Goal: Communication & Community: Answer question/provide support

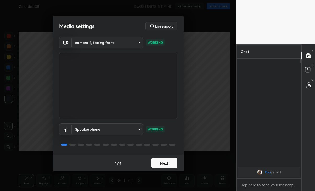
click at [160, 160] on button "Next" at bounding box center [164, 163] width 26 height 10
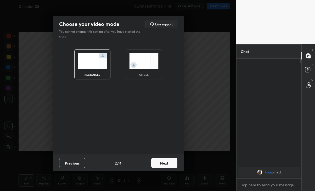
click at [163, 159] on button "Next" at bounding box center [164, 163] width 26 height 10
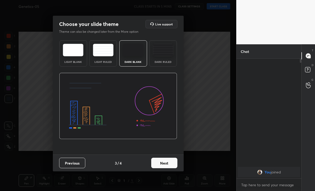
click at [160, 161] on button "Next" at bounding box center [164, 163] width 26 height 10
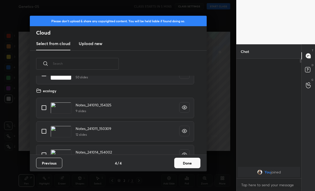
scroll to position [179, 0]
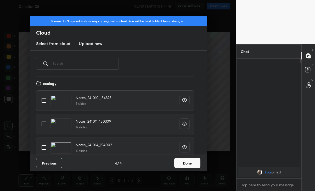
click at [191, 164] on button "Done" at bounding box center [188, 163] width 26 height 10
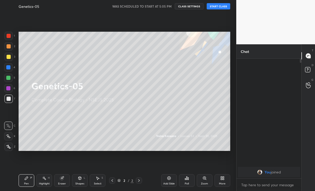
click at [226, 7] on button "START CLASS" at bounding box center [219, 6] width 24 height 6
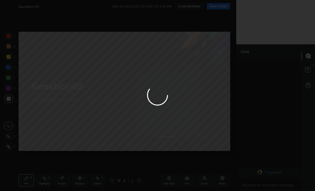
type textarea "x"
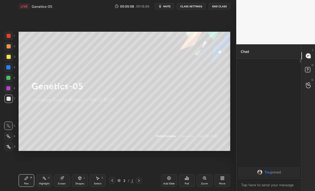
click at [171, 5] on span "mute" at bounding box center [167, 6] width 7 height 4
click at [60, 181] on div "Eraser" at bounding box center [62, 180] width 16 height 13
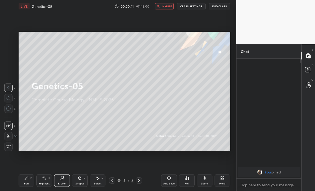
click at [29, 182] on div "Pen P" at bounding box center [27, 180] width 16 height 13
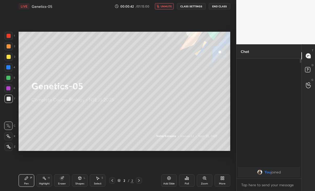
click at [10, 137] on icon at bounding box center [8, 136] width 5 height 4
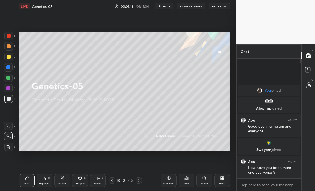
scroll to position [157, 216]
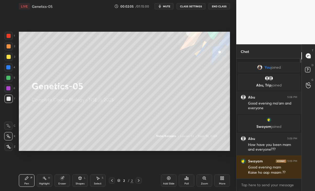
click at [221, 181] on div "More" at bounding box center [223, 180] width 16 height 13
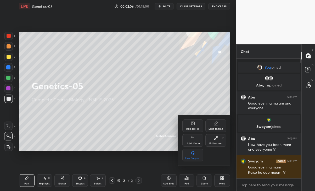
click at [196, 128] on div "Upload File" at bounding box center [193, 129] width 14 height 3
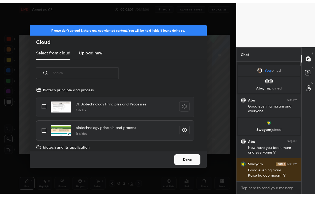
scroll to position [64, 168]
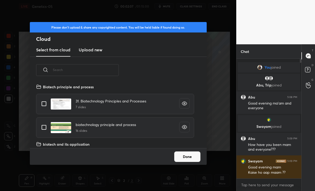
click at [95, 52] on h3 "Upload new" at bounding box center [91, 50] width 24 height 6
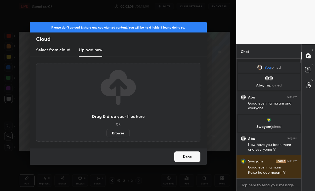
click at [121, 133] on label "Browse" at bounding box center [118, 133] width 23 height 8
click at [107, 133] on input "Browse" at bounding box center [107, 133] width 0 height 8
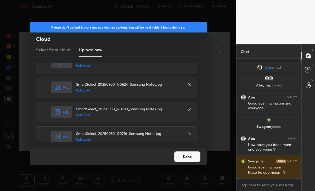
scroll to position [212, 0]
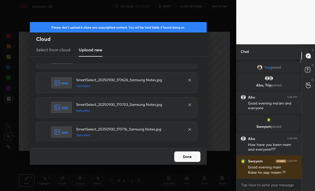
click at [188, 157] on button "Done" at bounding box center [188, 156] width 26 height 10
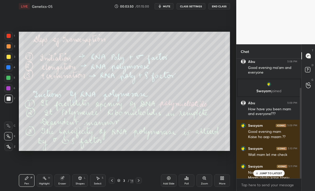
scroll to position [38, 0]
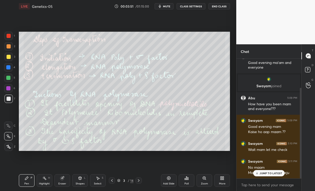
click at [274, 171] on div "JUMP TO LATEST" at bounding box center [269, 173] width 31 height 6
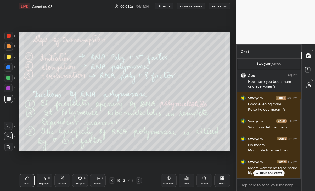
click at [269, 171] on div "JUMP TO LATEST" at bounding box center [269, 173] width 31 height 6
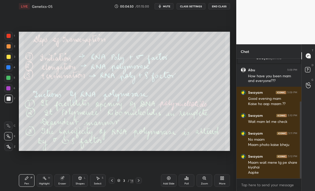
click at [112, 182] on icon at bounding box center [112, 180] width 4 height 4
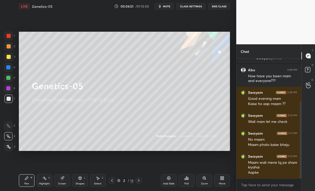
click at [223, 181] on div "More" at bounding box center [223, 180] width 16 height 13
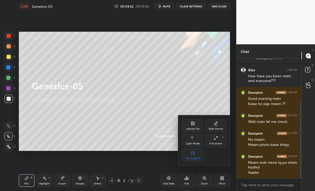
click at [195, 128] on div "Upload File" at bounding box center [193, 129] width 14 height 3
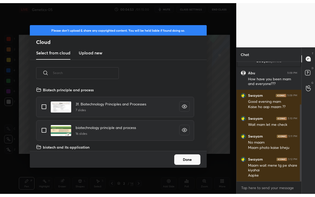
scroll to position [64, 168]
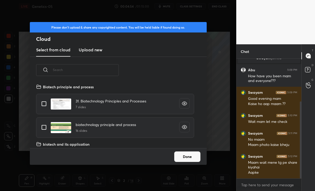
click at [96, 52] on h3 "Upload new" at bounding box center [91, 50] width 24 height 6
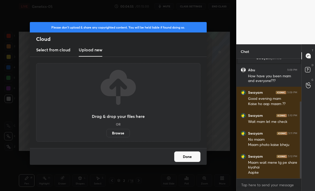
click at [122, 132] on label "Browse" at bounding box center [118, 133] width 23 height 8
click at [107, 132] on input "Browse" at bounding box center [107, 133] width 0 height 8
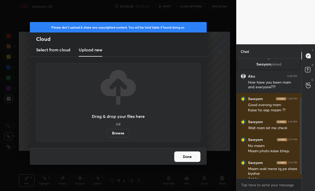
scroll to position [26045, 25986]
click at [189, 158] on button "Done" at bounding box center [188, 156] width 26 height 10
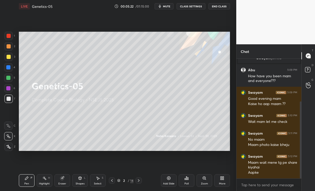
scroll to position [84, 0]
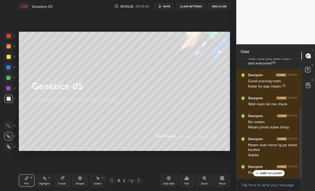
click at [270, 177] on div "Swayam 5:13 PM Photo is ended mam" at bounding box center [269, 170] width 65 height 18
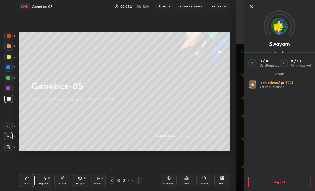
click at [225, 174] on div "More" at bounding box center [223, 180] width 16 height 13
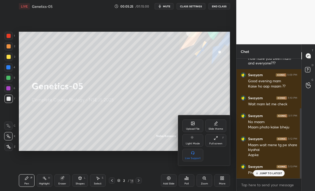
click at [268, 174] on div at bounding box center [157, 95] width 315 height 191
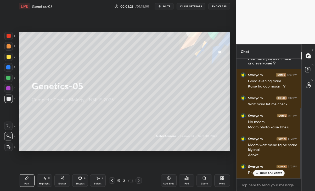
click at [269, 172] on p "JUMP TO LATEST" at bounding box center [271, 173] width 23 height 3
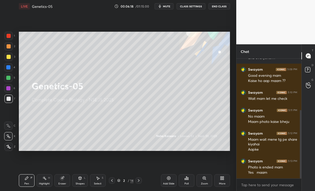
click at [138, 179] on icon at bounding box center [139, 180] width 2 height 3
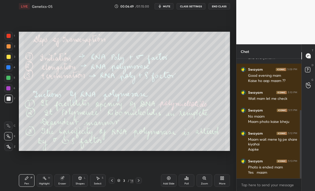
click at [7, 76] on div at bounding box center [8, 78] width 8 height 8
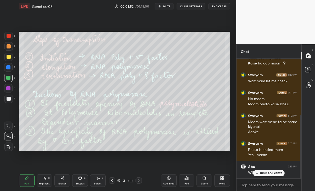
click at [273, 174] on p "JUMP TO LATEST" at bounding box center [271, 173] width 23 height 3
click at [62, 182] on div "Eraser" at bounding box center [62, 183] width 8 height 3
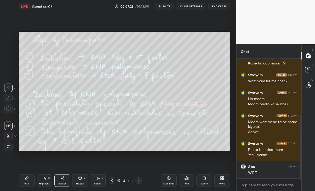
click at [24, 184] on div "Pen P" at bounding box center [27, 180] width 16 height 13
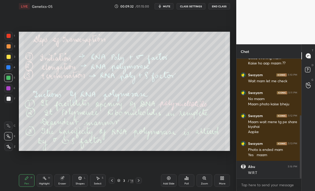
click at [59, 182] on div "Eraser" at bounding box center [62, 183] width 8 height 3
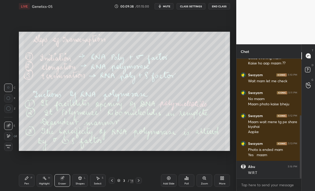
click at [29, 184] on div "Pen" at bounding box center [26, 183] width 5 height 3
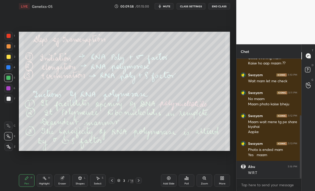
click at [139, 181] on icon at bounding box center [139, 180] width 2 height 3
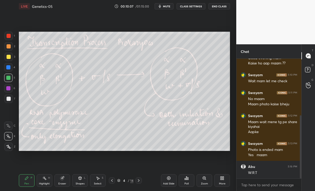
click at [64, 180] on icon at bounding box center [62, 178] width 4 height 4
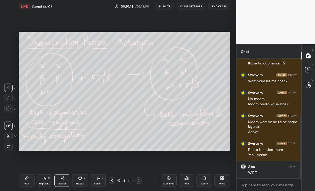
click at [24, 182] on div "Pen P" at bounding box center [27, 180] width 16 height 13
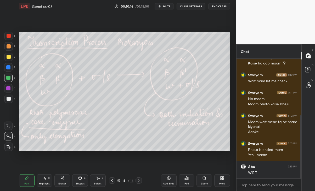
click at [138, 179] on icon at bounding box center [139, 180] width 2 height 3
click at [110, 180] on div at bounding box center [112, 180] width 6 height 6
click at [139, 180] on icon at bounding box center [139, 180] width 2 height 3
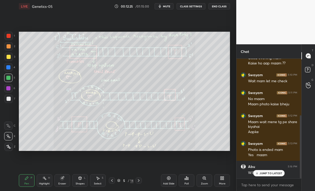
click at [280, 176] on div "Abu 5:16 PM W.R.T" at bounding box center [269, 170] width 65 height 18
click at [273, 172] on p "JUMP TO LATEST" at bounding box center [271, 173] width 23 height 3
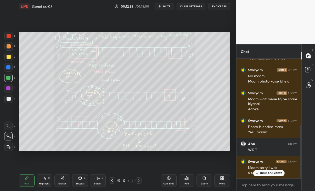
scroll to position [147, 0]
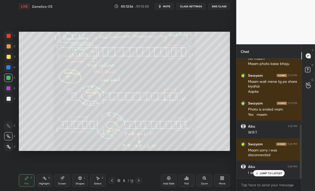
click at [278, 171] on div "JUMP TO LATEST" at bounding box center [269, 173] width 31 height 6
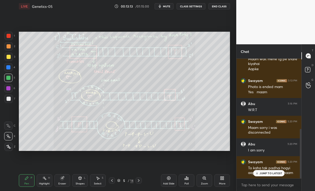
click at [275, 175] on p "JUMP TO LATEST" at bounding box center [271, 173] width 23 height 3
click at [112, 178] on div at bounding box center [112, 180] width 6 height 6
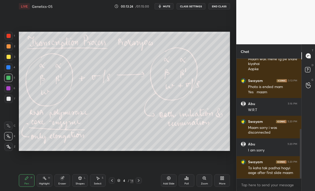
click at [112, 180] on icon at bounding box center [112, 180] width 4 height 4
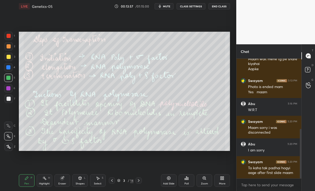
click at [138, 178] on icon at bounding box center [139, 180] width 4 height 4
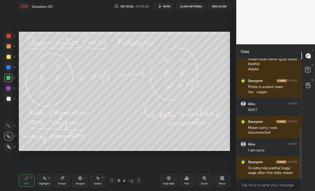
click at [140, 178] on div at bounding box center [139, 180] width 6 height 6
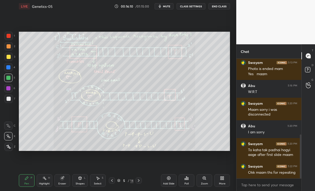
scroll to position [205, 0]
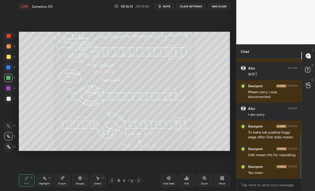
click at [139, 180] on icon at bounding box center [139, 180] width 4 height 4
click at [113, 181] on icon at bounding box center [112, 180] width 2 height 3
click at [139, 180] on icon at bounding box center [139, 180] width 4 height 4
click at [112, 180] on icon at bounding box center [112, 180] width 4 height 4
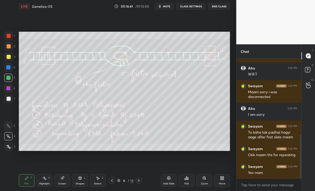
click at [59, 181] on div "Eraser" at bounding box center [63, 180] width 16 height 13
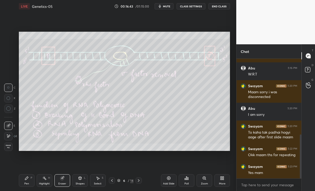
click at [23, 184] on div "Pen P" at bounding box center [27, 180] width 16 height 13
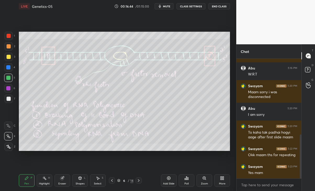
click at [136, 181] on div at bounding box center [139, 180] width 6 height 6
click at [59, 181] on div "Eraser" at bounding box center [63, 180] width 16 height 13
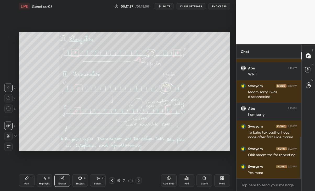
scroll to position [224, 0]
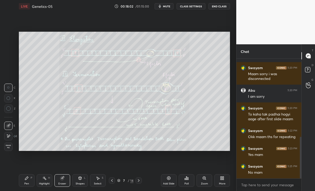
click at [140, 180] on icon at bounding box center [139, 180] width 4 height 4
click at [114, 181] on icon at bounding box center [112, 180] width 4 height 4
click at [168, 181] on div "Add Slide" at bounding box center [169, 180] width 16 height 13
click at [22, 179] on div "Pen P" at bounding box center [27, 180] width 16 height 13
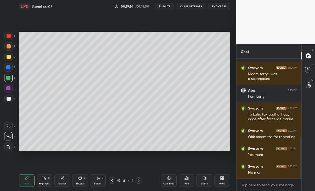
click at [62, 181] on div "Eraser" at bounding box center [63, 180] width 16 height 13
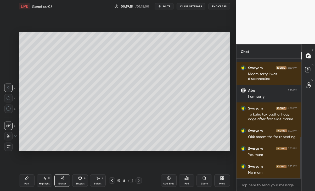
click at [10, 135] on icon at bounding box center [8, 136] width 3 height 3
click at [22, 180] on div "Pen P" at bounding box center [27, 180] width 16 height 13
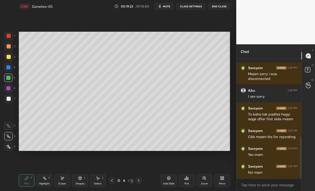
click at [9, 86] on div at bounding box center [8, 88] width 8 height 8
click at [9, 68] on div at bounding box center [8, 67] width 4 height 4
click at [137, 181] on icon at bounding box center [139, 180] width 4 height 4
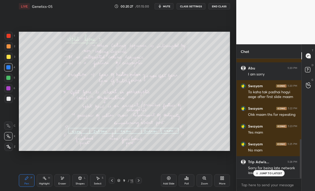
click at [271, 173] on p "JUMP TO LATEST" at bounding box center [271, 173] width 23 height 3
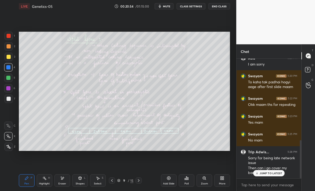
click at [272, 172] on p "JUMP TO LATEST" at bounding box center [271, 173] width 23 height 3
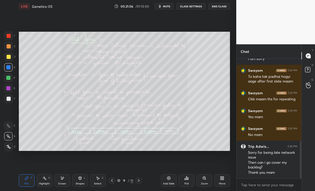
click at [140, 180] on icon at bounding box center [139, 180] width 4 height 4
click at [141, 177] on div at bounding box center [139, 180] width 6 height 6
click at [141, 178] on div at bounding box center [139, 180] width 6 height 6
click at [112, 182] on icon at bounding box center [112, 180] width 4 height 4
click at [113, 181] on icon at bounding box center [112, 180] width 4 height 4
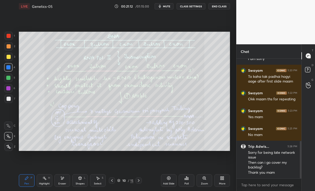
click at [113, 179] on icon at bounding box center [112, 180] width 4 height 4
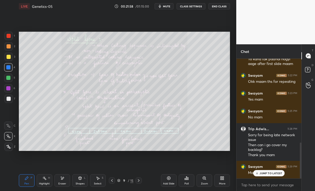
click at [278, 173] on p "JUMP TO LATEST" at bounding box center [271, 173] width 23 height 3
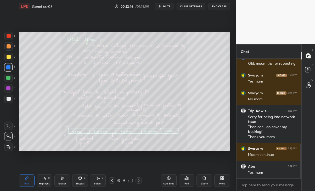
click at [64, 182] on div "Eraser" at bounding box center [63, 180] width 16 height 13
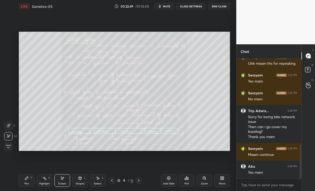
click at [31, 181] on div "Pen P" at bounding box center [27, 180] width 16 height 13
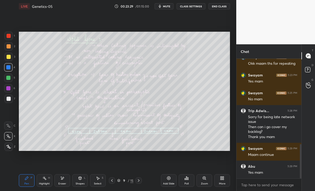
click at [140, 180] on icon at bounding box center [139, 180] width 4 height 4
click at [59, 181] on div "Eraser" at bounding box center [63, 180] width 16 height 13
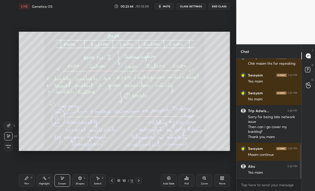
click at [24, 182] on div "Pen P" at bounding box center [27, 180] width 16 height 13
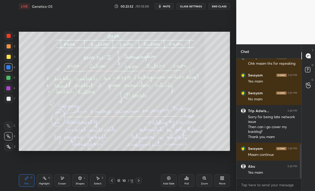
click at [66, 178] on div "Eraser" at bounding box center [63, 180] width 16 height 13
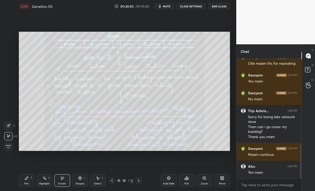
click at [25, 179] on icon at bounding box center [26, 178] width 3 height 3
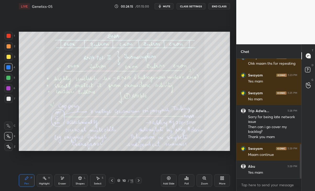
click at [59, 179] on div "Eraser" at bounding box center [63, 180] width 16 height 13
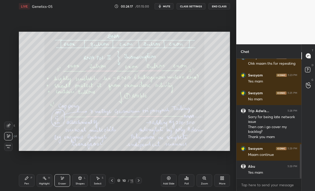
click at [24, 179] on div "Pen P" at bounding box center [27, 180] width 16 height 13
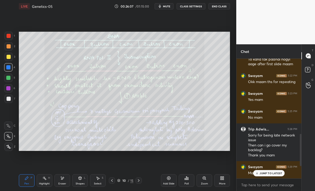
scroll to position [324, 0]
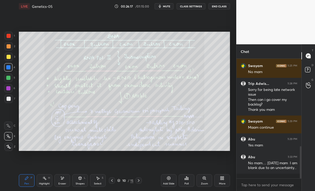
click at [64, 180] on icon at bounding box center [62, 178] width 4 height 4
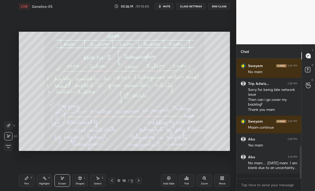
click at [27, 180] on div "Pen P" at bounding box center [27, 180] width 16 height 13
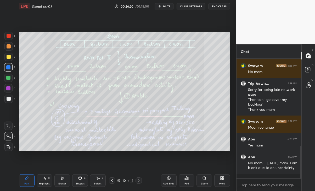
click at [8, 55] on div at bounding box center [9, 57] width 4 height 4
click at [166, 179] on div "Add Slide" at bounding box center [169, 180] width 16 height 13
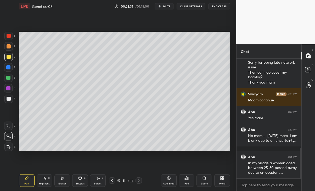
click at [111, 180] on icon at bounding box center [112, 180] width 4 height 4
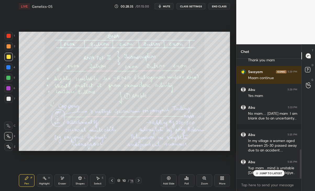
click at [270, 172] on p "JUMP TO LATEST" at bounding box center [271, 173] width 23 height 3
click at [138, 179] on icon at bounding box center [139, 180] width 4 height 4
click at [168, 182] on div "Add Slide" at bounding box center [169, 183] width 12 height 3
click at [8, 79] on div at bounding box center [8, 78] width 4 height 4
click at [7, 68] on div at bounding box center [8, 67] width 4 height 4
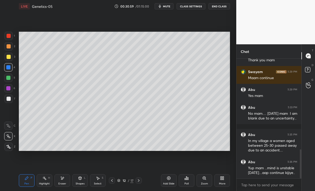
click at [111, 179] on icon at bounding box center [112, 180] width 4 height 4
click at [110, 180] on div at bounding box center [112, 180] width 6 height 6
click at [63, 183] on div "Eraser" at bounding box center [62, 183] width 8 height 3
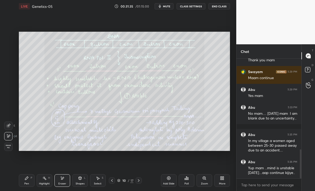
click at [27, 183] on div "Pen" at bounding box center [26, 183] width 5 height 3
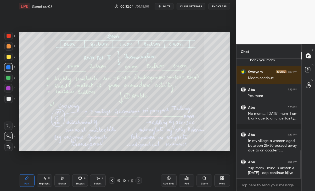
scroll to position [392, 0]
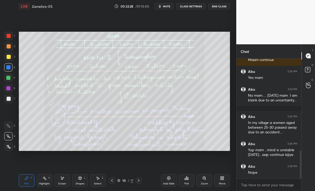
click at [136, 182] on div at bounding box center [139, 180] width 6 height 6
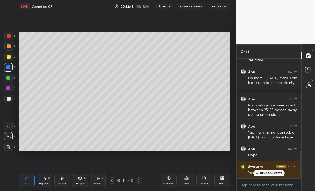
click at [267, 173] on p "JUMP TO LATEST" at bounding box center [271, 173] width 23 height 3
click at [140, 179] on icon at bounding box center [139, 180] width 4 height 4
click at [139, 179] on icon at bounding box center [139, 180] width 4 height 4
click at [111, 182] on icon at bounding box center [112, 180] width 4 height 4
click at [109, 182] on div at bounding box center [112, 180] width 6 height 6
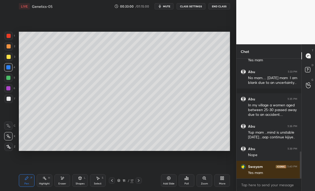
click at [111, 180] on icon at bounding box center [112, 180] width 4 height 4
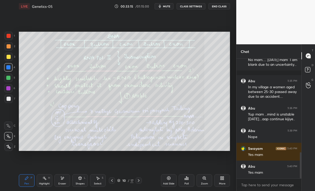
click at [139, 181] on icon at bounding box center [139, 180] width 4 height 4
click at [139, 180] on icon at bounding box center [139, 180] width 2 height 3
click at [141, 178] on div at bounding box center [139, 180] width 6 height 6
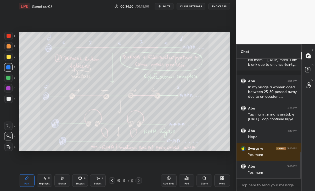
click at [42, 185] on div "Highlight" at bounding box center [44, 183] width 11 height 3
click at [62, 181] on div "Eraser" at bounding box center [63, 180] width 16 height 13
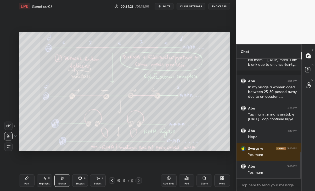
click at [28, 178] on icon at bounding box center [27, 178] width 4 height 4
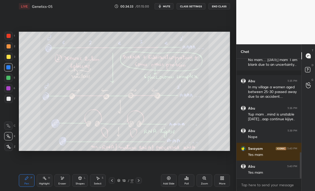
click at [65, 181] on div "Eraser" at bounding box center [63, 180] width 16 height 13
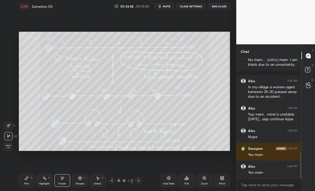
click at [109, 180] on div at bounding box center [112, 180] width 6 height 6
click at [112, 182] on icon at bounding box center [112, 180] width 4 height 4
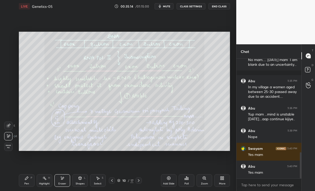
click at [136, 178] on div at bounding box center [139, 180] width 6 height 6
click at [139, 180] on icon at bounding box center [139, 180] width 4 height 4
click at [138, 177] on div at bounding box center [139, 180] width 6 height 6
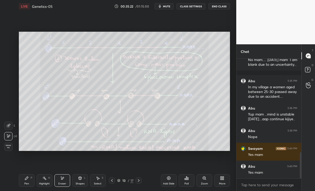
click at [139, 180] on icon at bounding box center [139, 180] width 4 height 4
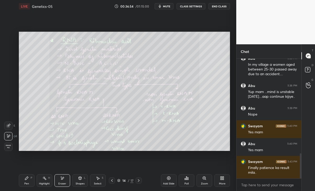
click at [138, 182] on icon at bounding box center [139, 180] width 4 height 4
click at [111, 180] on icon at bounding box center [112, 180] width 4 height 4
click at [27, 181] on div "Pen P" at bounding box center [27, 180] width 16 height 13
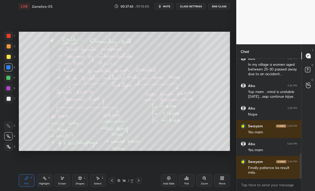
scroll to position [467, 0]
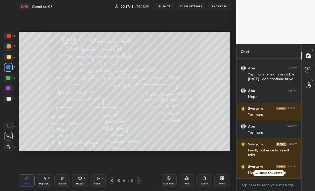
click at [276, 172] on p "JUMP TO LATEST" at bounding box center [271, 173] width 23 height 3
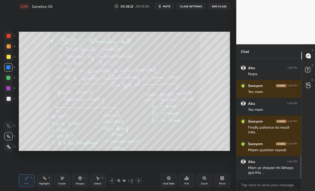
click at [142, 181] on div at bounding box center [139, 180] width 6 height 6
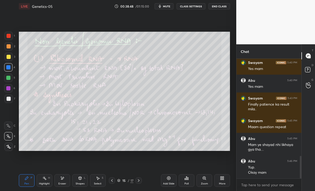
scroll to position [536, 0]
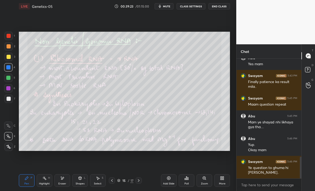
click at [59, 181] on div "Eraser" at bounding box center [63, 180] width 16 height 13
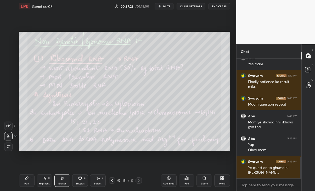
click at [25, 181] on div "Pen P" at bounding box center [27, 180] width 16 height 13
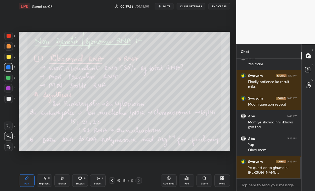
click at [64, 180] on div "Eraser" at bounding box center [63, 180] width 16 height 13
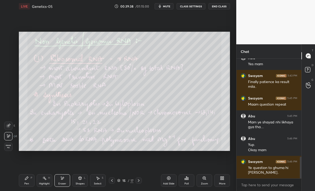
click at [29, 183] on div "Pen" at bounding box center [26, 183] width 5 height 3
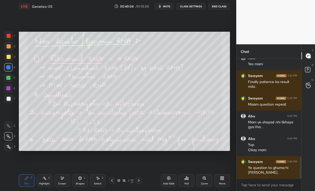
click at [139, 181] on icon at bounding box center [139, 180] width 4 height 4
click at [140, 178] on div at bounding box center [139, 180] width 6 height 6
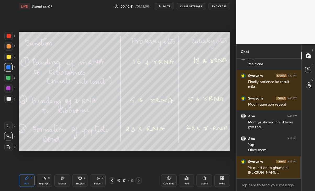
click at [138, 180] on icon at bounding box center [139, 180] width 4 height 4
click at [137, 179] on icon at bounding box center [139, 180] width 4 height 4
click at [167, 179] on div "Add Slide" at bounding box center [169, 180] width 16 height 13
click at [62, 184] on div "Eraser" at bounding box center [62, 183] width 8 height 3
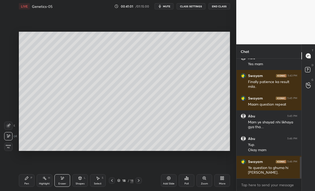
click at [24, 182] on div "Pen P" at bounding box center [27, 180] width 16 height 13
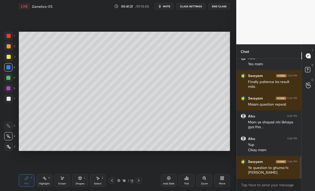
click at [111, 181] on icon at bounding box center [112, 180] width 4 height 4
click at [111, 179] on icon at bounding box center [112, 180] width 4 height 4
click at [63, 179] on icon at bounding box center [62, 178] width 4 height 4
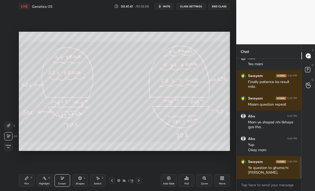
click at [137, 181] on icon at bounding box center [139, 180] width 4 height 4
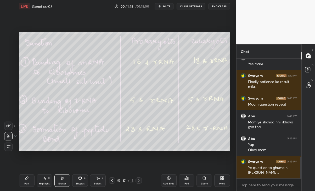
click at [138, 180] on icon at bounding box center [139, 180] width 4 height 4
click at [25, 179] on icon at bounding box center [26, 178] width 3 height 3
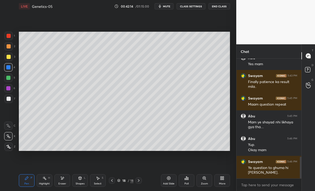
click at [57, 180] on div "Eraser" at bounding box center [63, 180] width 16 height 13
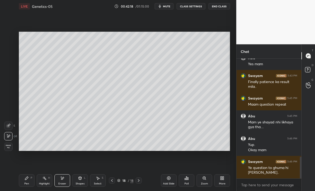
click at [27, 179] on icon at bounding box center [27, 178] width 4 height 4
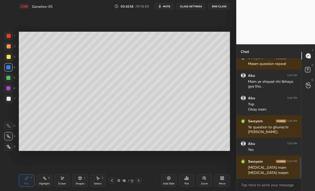
scroll to position [582, 0]
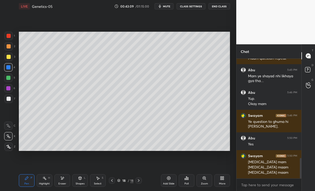
click at [62, 181] on div "Eraser" at bounding box center [63, 180] width 16 height 13
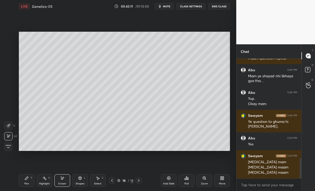
click at [29, 183] on div "Pen P" at bounding box center [27, 180] width 16 height 13
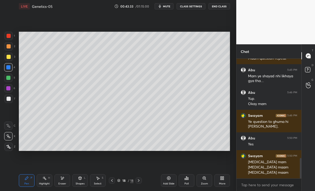
click at [111, 181] on icon at bounding box center [112, 180] width 4 height 4
click at [112, 182] on icon at bounding box center [112, 180] width 4 height 4
click at [138, 182] on icon at bounding box center [139, 180] width 4 height 4
click at [136, 183] on div at bounding box center [139, 180] width 6 height 6
click at [109, 182] on div "18 / 18" at bounding box center [125, 180] width 71 height 6
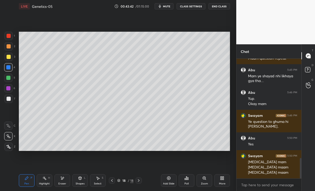
click at [110, 180] on div at bounding box center [112, 180] width 6 height 6
click at [137, 178] on icon at bounding box center [139, 180] width 4 height 4
click at [109, 182] on div "18 / 18" at bounding box center [125, 180] width 71 height 6
click at [111, 181] on icon at bounding box center [112, 180] width 4 height 4
click at [111, 180] on icon at bounding box center [112, 180] width 4 height 4
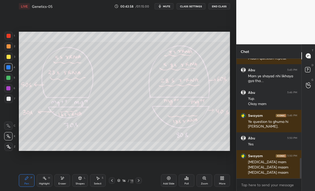
click at [64, 179] on icon at bounding box center [62, 178] width 4 height 4
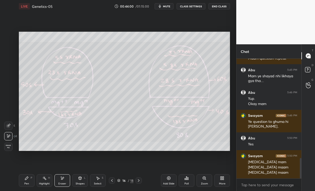
click at [140, 177] on div at bounding box center [139, 180] width 6 height 6
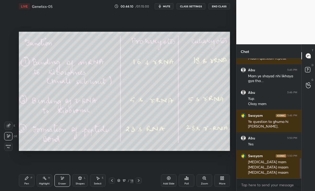
click at [26, 183] on div "Pen" at bounding box center [26, 183] width 5 height 3
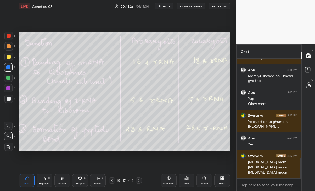
click at [139, 179] on icon at bounding box center [139, 180] width 4 height 4
click at [140, 177] on div "Pen P Highlight H Eraser Shapes L Select S 18 / 18 Add Slide Poll Zoom More" at bounding box center [125, 180] width 212 height 21
click at [109, 179] on div at bounding box center [112, 180] width 6 height 6
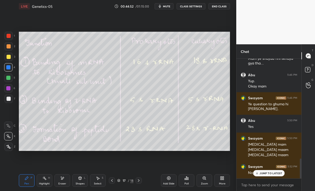
scroll to position [618, 0]
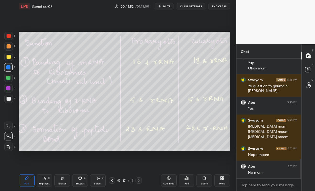
click at [261, 173] on div "No mam" at bounding box center [272, 172] width 49 height 5
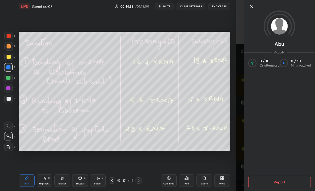
scroll to position [635, 0]
click at [225, 174] on div "More" at bounding box center [223, 180] width 16 height 13
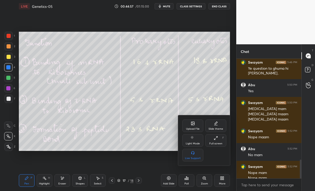
scroll to position [641, 0]
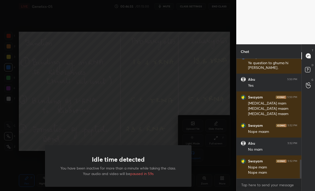
click at [74, 113] on div "Idle time detected You have been inactive for more than a minute while taking t…" at bounding box center [118, 95] width 237 height 191
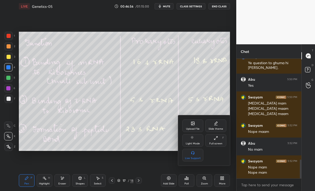
click at [67, 122] on div at bounding box center [157, 95] width 315 height 191
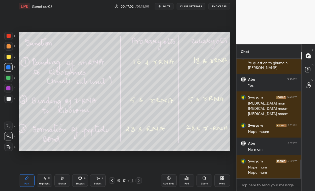
click at [221, 177] on icon at bounding box center [221, 177] width 1 height 1
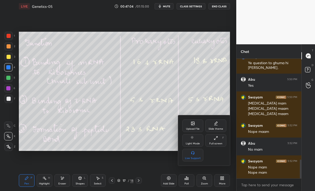
click at [196, 128] on div "Upload File" at bounding box center [193, 129] width 14 height 3
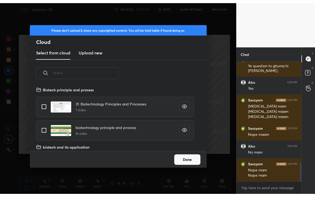
scroll to position [64, 168]
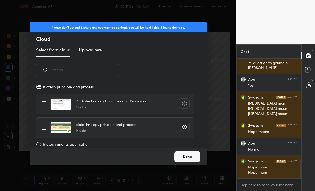
click at [91, 52] on h3 "Upload new" at bounding box center [91, 50] width 24 height 6
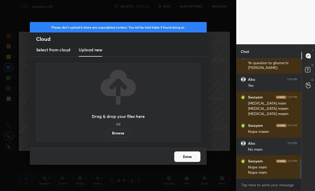
click at [122, 135] on label "Browse" at bounding box center [118, 133] width 23 height 8
click at [107, 135] on input "Browse" at bounding box center [107, 133] width 0 height 8
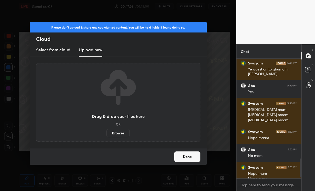
scroll to position [26045, 25986]
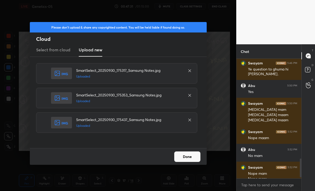
click at [188, 160] on button "Done" at bounding box center [188, 156] width 26 height 10
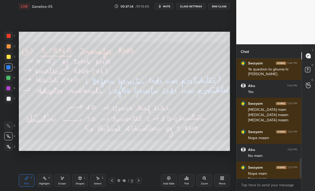
click at [110, 182] on div at bounding box center [112, 180] width 6 height 6
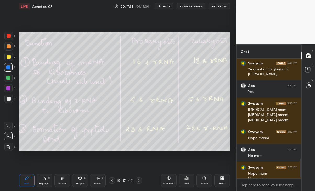
click at [140, 177] on div at bounding box center [139, 180] width 6 height 6
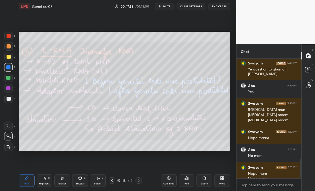
click at [62, 184] on div "Eraser" at bounding box center [62, 183] width 8 height 3
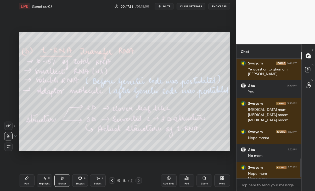
click at [26, 183] on div "Pen" at bounding box center [26, 183] width 5 height 3
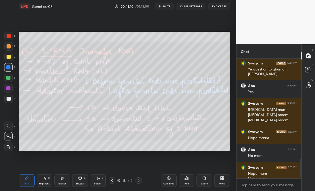
click at [61, 183] on div "Eraser" at bounding box center [62, 183] width 8 height 3
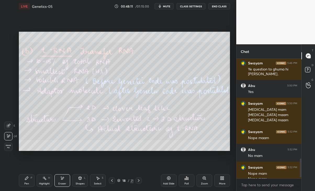
click at [26, 181] on div "Pen P" at bounding box center [27, 180] width 16 height 13
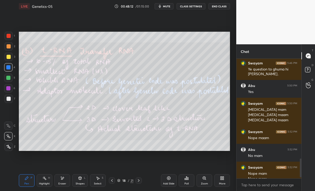
click at [9, 97] on div at bounding box center [9, 99] width 4 height 4
click at [138, 181] on icon at bounding box center [139, 180] width 4 height 4
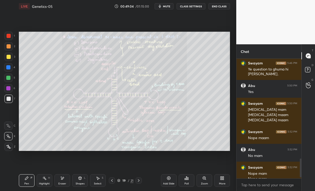
click at [11, 64] on div at bounding box center [8, 67] width 8 height 8
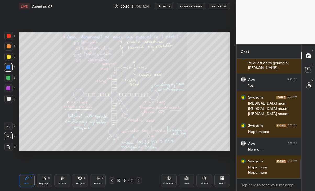
click at [166, 181] on div "Add Slide" at bounding box center [169, 180] width 16 height 13
click at [111, 181] on icon at bounding box center [112, 180] width 4 height 4
click at [138, 180] on icon at bounding box center [139, 180] width 4 height 4
click at [139, 180] on icon at bounding box center [139, 180] width 2 height 3
click at [138, 180] on icon at bounding box center [139, 180] width 4 height 4
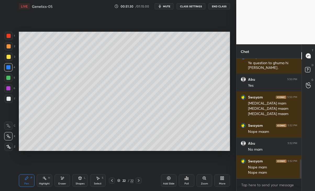
click at [111, 182] on icon at bounding box center [112, 180] width 4 height 4
click at [59, 181] on div "Eraser" at bounding box center [63, 180] width 16 height 13
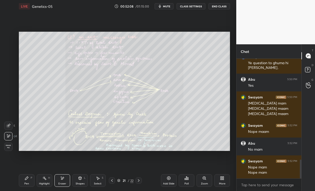
click at [27, 184] on div "Pen" at bounding box center [26, 183] width 5 height 3
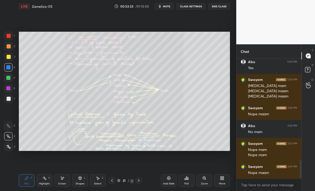
scroll to position [676, 0]
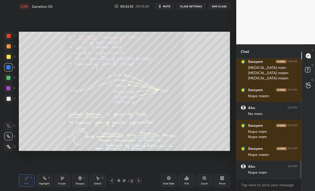
click at [269, 172] on div "Abu 5:50 PM Yes Swayam 5:50 PM Amino acids mam Amino acids maam Amino acids maa…" at bounding box center [269, 119] width 65 height 120
click at [169, 178] on icon at bounding box center [169, 178] width 2 height 2
click at [61, 180] on icon at bounding box center [62, 178] width 4 height 4
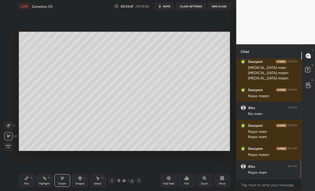
click at [28, 178] on icon at bounding box center [26, 178] width 3 height 3
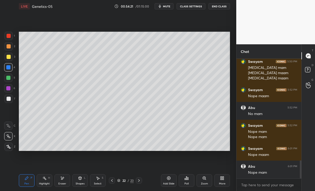
click at [80, 179] on icon at bounding box center [80, 179] width 0 height 2
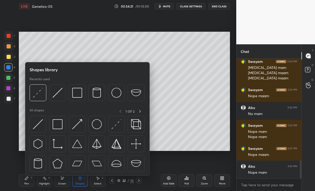
click at [99, 179] on icon at bounding box center [98, 178] width 4 height 4
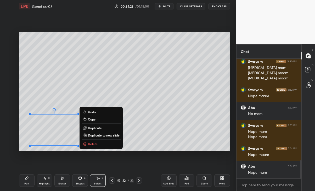
click at [92, 128] on p "Duplicate" at bounding box center [95, 128] width 14 height 4
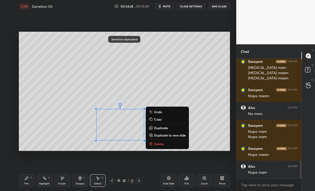
click at [194, 86] on div "0 ° Undo Copy Duplicate Duplicate to new slide Delete" at bounding box center [125, 91] width 212 height 119
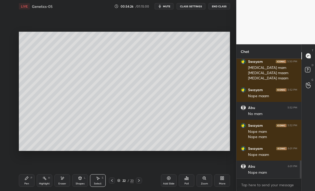
click at [29, 179] on div "Pen P" at bounding box center [27, 180] width 16 height 13
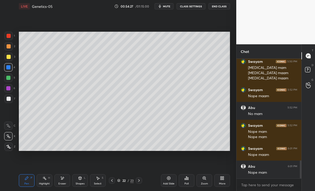
click at [7, 78] on div at bounding box center [8, 78] width 4 height 4
click at [10, 67] on div at bounding box center [8, 67] width 4 height 4
click at [7, 78] on div at bounding box center [8, 78] width 4 height 4
click at [168, 178] on icon at bounding box center [169, 178] width 4 height 4
click at [60, 181] on div "Eraser" at bounding box center [63, 180] width 16 height 13
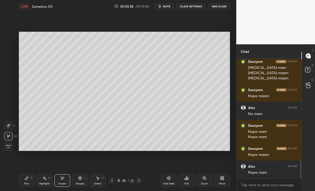
click at [167, 6] on span "mute" at bounding box center [166, 6] width 7 height 4
click at [29, 182] on div "Pen P" at bounding box center [27, 180] width 16 height 13
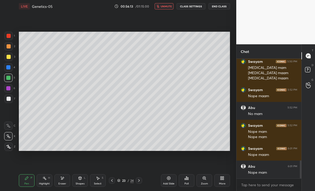
click at [164, 4] on span "unmute" at bounding box center [166, 6] width 11 height 4
click at [65, 179] on div "Eraser" at bounding box center [63, 180] width 16 height 13
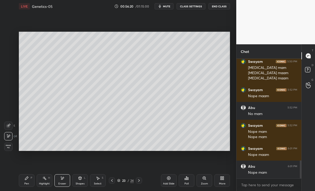
click at [26, 181] on div "Pen P" at bounding box center [27, 180] width 16 height 13
click at [59, 180] on div "Eraser" at bounding box center [63, 180] width 16 height 13
click at [27, 182] on div "Pen" at bounding box center [26, 183] width 5 height 3
click at [7, 63] on div at bounding box center [8, 67] width 8 height 8
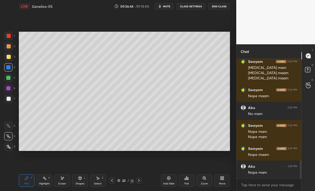
click at [7, 59] on div at bounding box center [9, 57] width 4 height 4
click at [59, 183] on div "Eraser" at bounding box center [62, 183] width 8 height 3
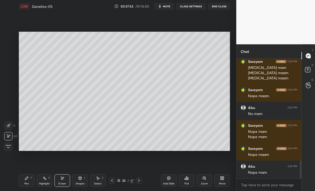
click at [29, 179] on div "Pen P" at bounding box center [27, 180] width 16 height 13
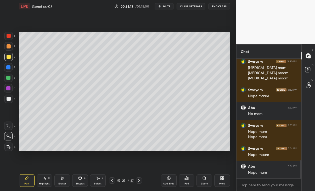
click at [63, 181] on div "Eraser" at bounding box center [63, 180] width 16 height 13
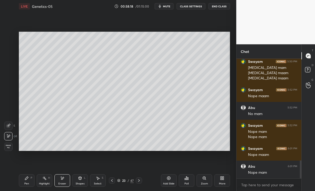
click at [28, 184] on div "Pen" at bounding box center [26, 183] width 5 height 3
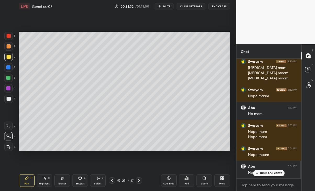
scroll to position [694, 0]
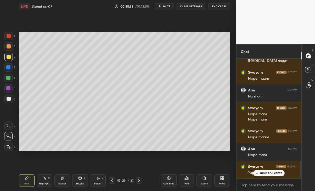
click at [272, 173] on p "JUMP TO LATEST" at bounding box center [271, 173] width 23 height 3
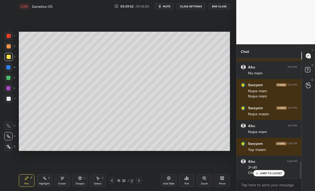
scroll to position [740, 0]
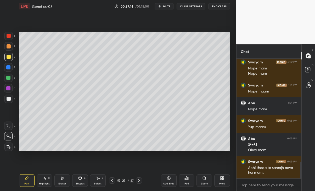
click at [64, 179] on icon at bounding box center [62, 178] width 4 height 4
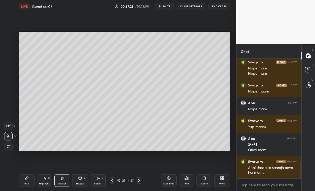
click at [113, 181] on icon at bounding box center [112, 180] width 4 height 4
click at [29, 179] on div "Pen P" at bounding box center [27, 180] width 16 height 13
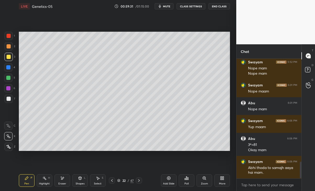
scroll to position [757, 0]
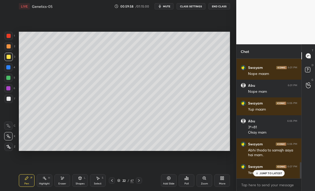
click at [273, 178] on div "Swayam 6:07 PM Yes mam" at bounding box center [269, 170] width 65 height 18
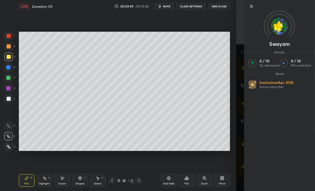
click at [236, 90] on div "1 2 3 4 5 6 7 C X Z E E Erase all H H LIVE Genetics-05 00:59:59 / 01:15:00 mute…" at bounding box center [118, 95] width 237 height 191
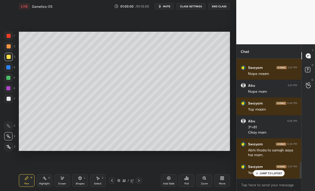
click at [263, 175] on div "JUMP TO LATEST" at bounding box center [269, 173] width 31 height 6
click at [140, 180] on icon at bounding box center [139, 180] width 4 height 4
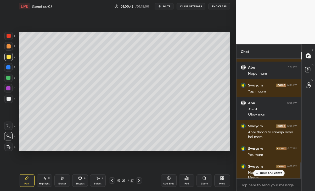
scroll to position [780, 0]
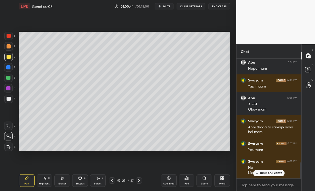
click at [275, 175] on div "JUMP TO LATEST" at bounding box center [269, 173] width 31 height 6
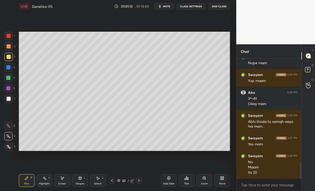
click at [65, 181] on div "Eraser" at bounding box center [63, 180] width 16 height 13
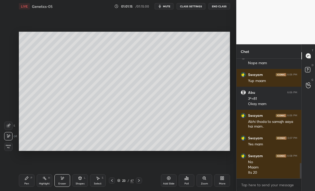
scroll to position [803, 0]
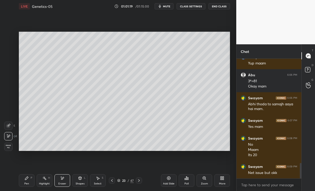
click at [27, 179] on icon at bounding box center [27, 178] width 4 height 4
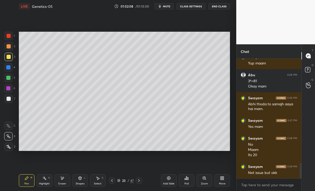
scroll to position [809, 0]
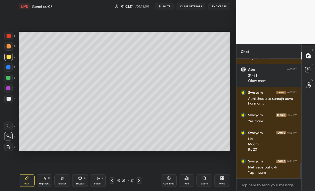
click at [111, 179] on icon at bounding box center [112, 180] width 4 height 4
click at [136, 181] on div at bounding box center [139, 180] width 6 height 6
click at [110, 182] on div at bounding box center [112, 180] width 6 height 6
click at [111, 181] on icon at bounding box center [112, 180] width 4 height 4
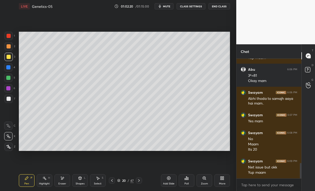
click at [109, 180] on div at bounding box center [112, 180] width 6 height 6
click at [111, 181] on icon at bounding box center [112, 180] width 4 height 4
click at [138, 181] on icon at bounding box center [139, 180] width 4 height 4
click at [64, 180] on icon at bounding box center [62, 178] width 4 height 4
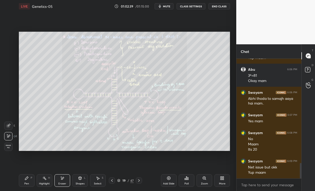
click at [25, 183] on div "Pen" at bounding box center [26, 183] width 5 height 3
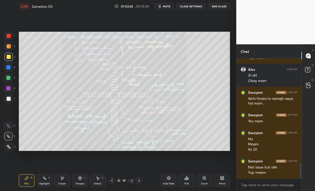
click at [138, 182] on icon at bounding box center [139, 180] width 4 height 4
click at [140, 180] on icon at bounding box center [139, 180] width 4 height 4
click at [139, 181] on icon at bounding box center [139, 180] width 4 height 4
click at [139, 181] on icon at bounding box center [139, 180] width 2 height 3
click at [140, 181] on icon at bounding box center [139, 180] width 4 height 4
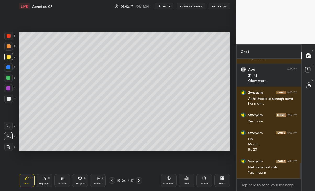
click at [139, 182] on icon at bounding box center [139, 180] width 2 height 3
click at [114, 181] on div at bounding box center [112, 180] width 6 height 6
click at [116, 181] on div "24 / 47" at bounding box center [125, 180] width 33 height 6
click at [111, 181] on icon at bounding box center [112, 180] width 4 height 4
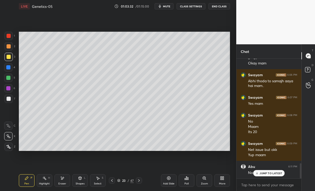
click at [278, 172] on p "JUMP TO LATEST" at bounding box center [271, 173] width 23 height 3
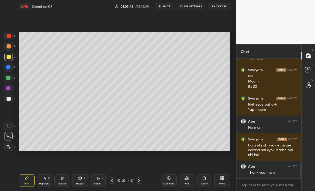
scroll to position [889, 0]
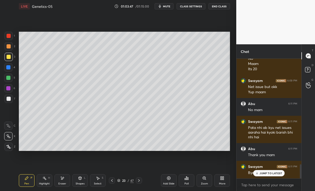
click at [266, 175] on div "JUMP TO LATEST" at bounding box center [269, 173] width 31 height 6
click at [227, 6] on button "End Class" at bounding box center [219, 6] width 21 height 6
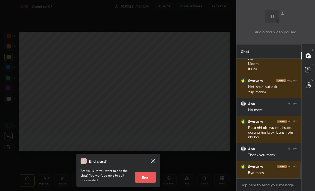
click at [146, 177] on button "End" at bounding box center [145, 177] width 21 height 10
type textarea "x"
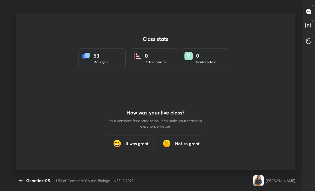
scroll to position [0, 0]
